Goal: Information Seeking & Learning: Find specific fact

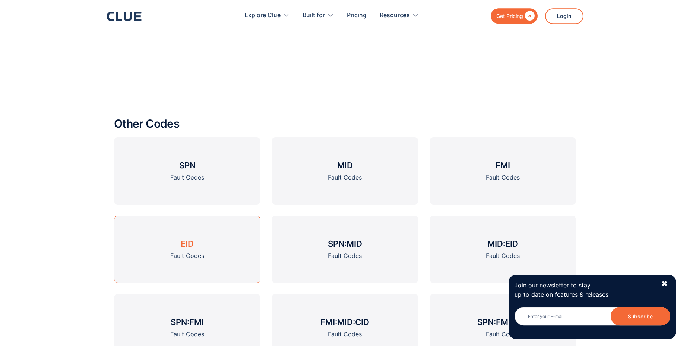
scroll to position [939, 0]
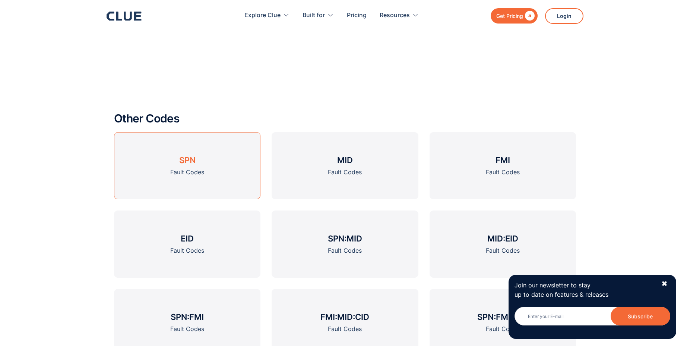
click at [198, 173] on div "Fault Codes" at bounding box center [187, 171] width 34 height 9
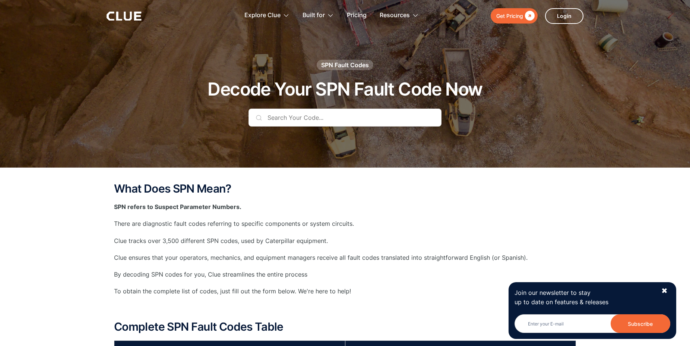
click at [271, 115] on input "text" at bounding box center [345, 117] width 193 height 18
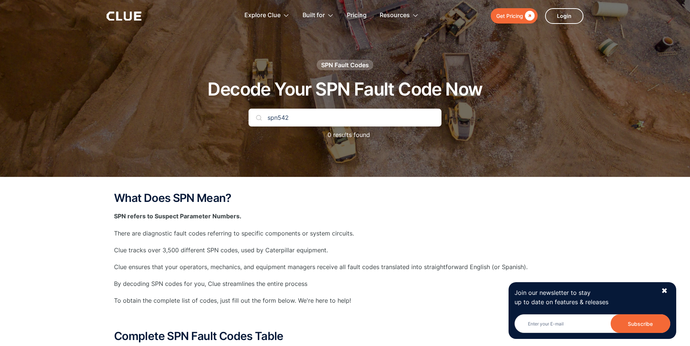
type input "spn5421"
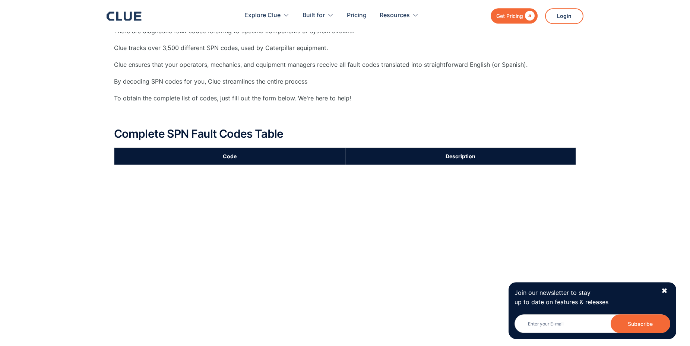
scroll to position [194, 0]
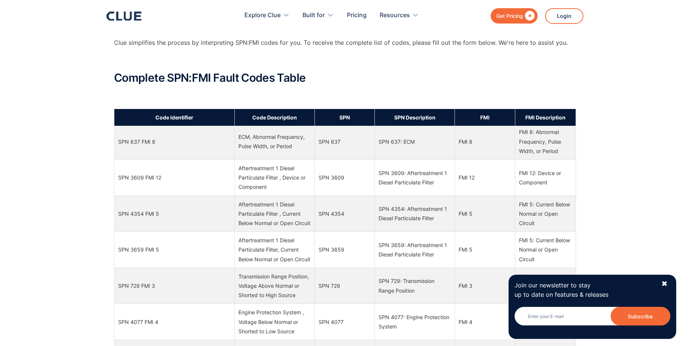
scroll to position [3026, 0]
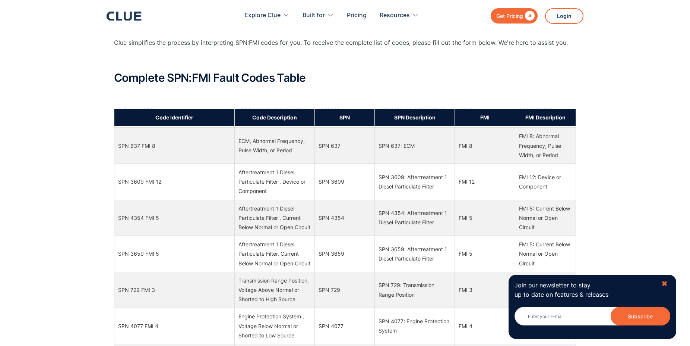
click at [665, 280] on div "✖" at bounding box center [665, 283] width 6 height 9
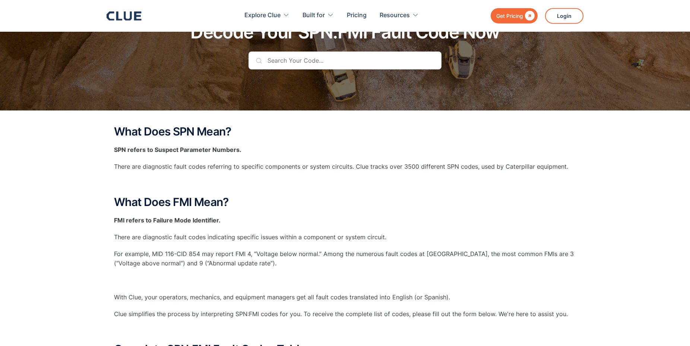
scroll to position [0, 0]
